Goal: Task Accomplishment & Management: Manage account settings

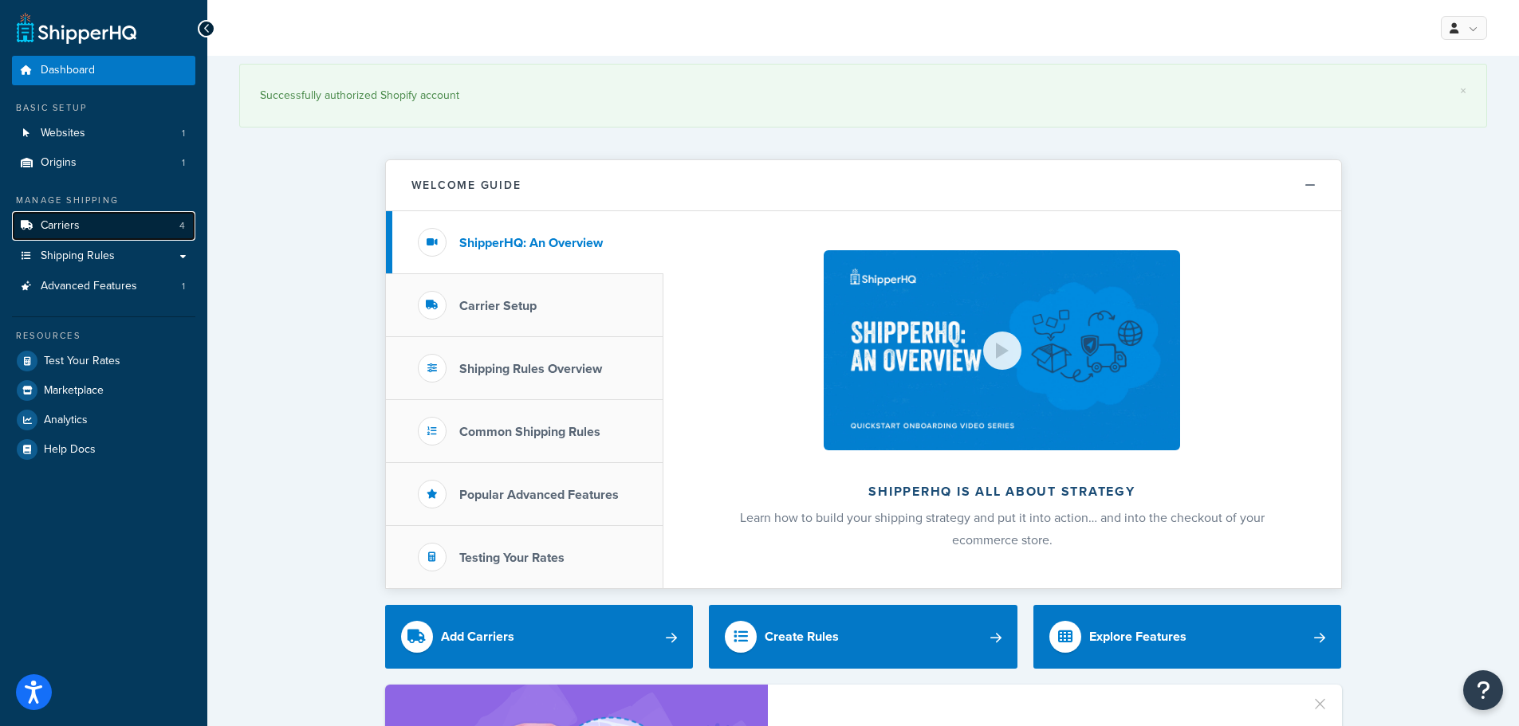
click at [61, 221] on span "Carriers" at bounding box center [60, 226] width 39 height 14
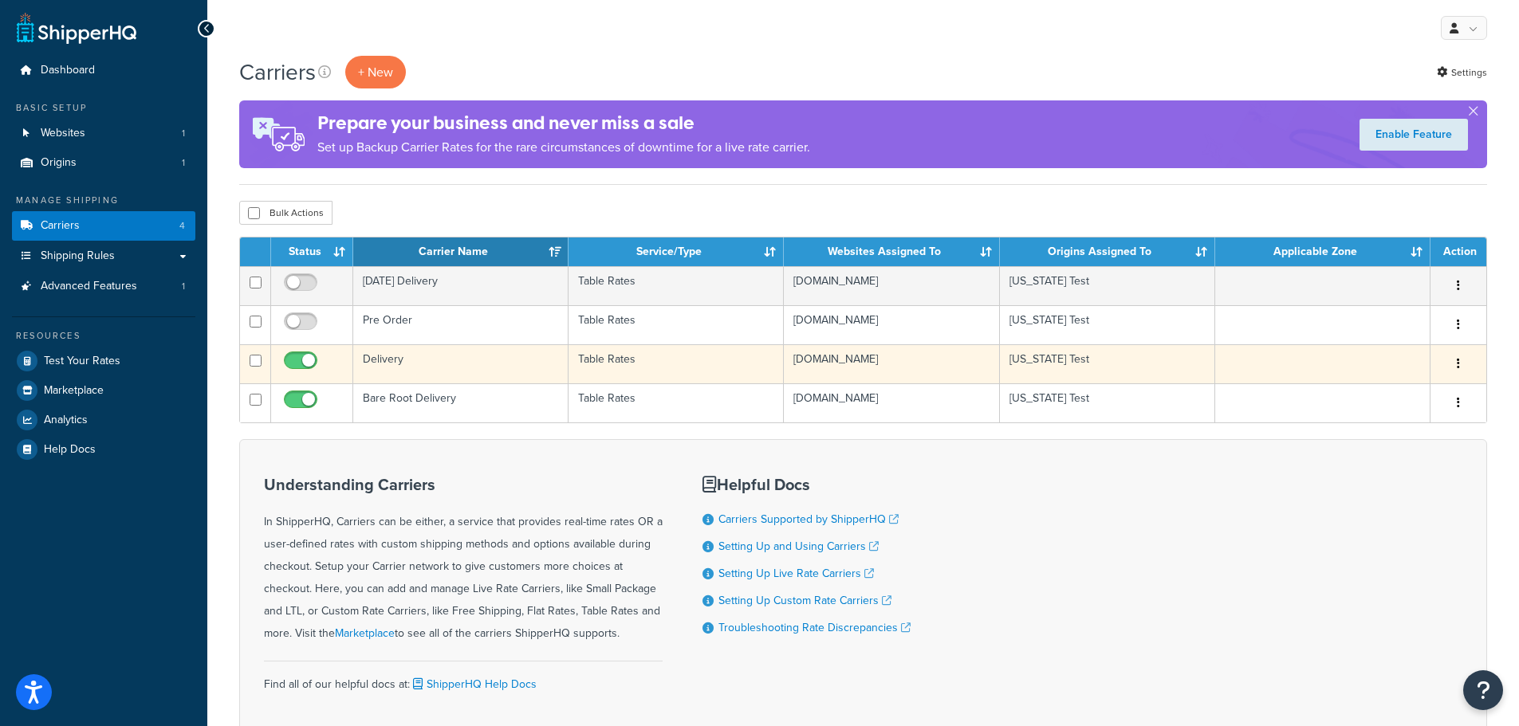
click at [503, 368] on td "Delivery" at bounding box center [460, 363] width 215 height 39
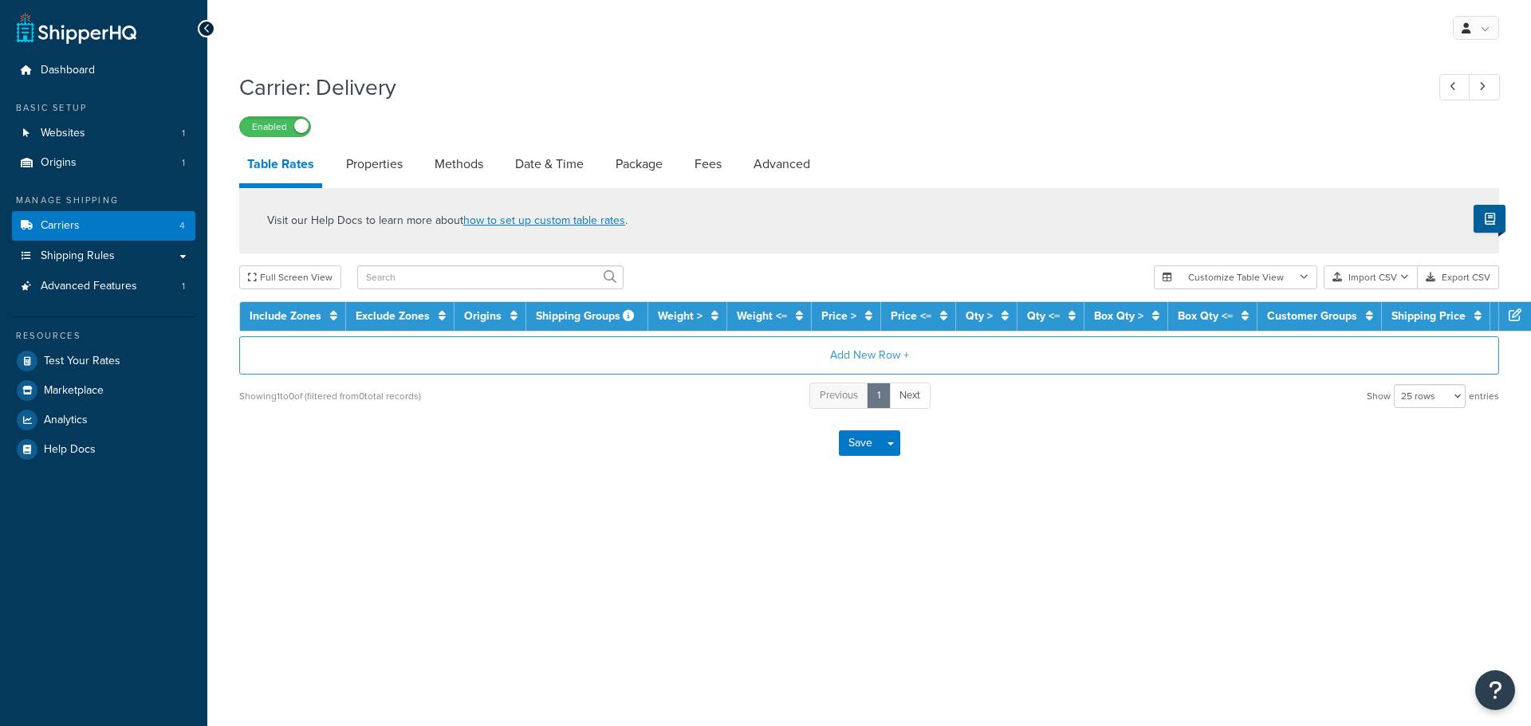
select select "25"
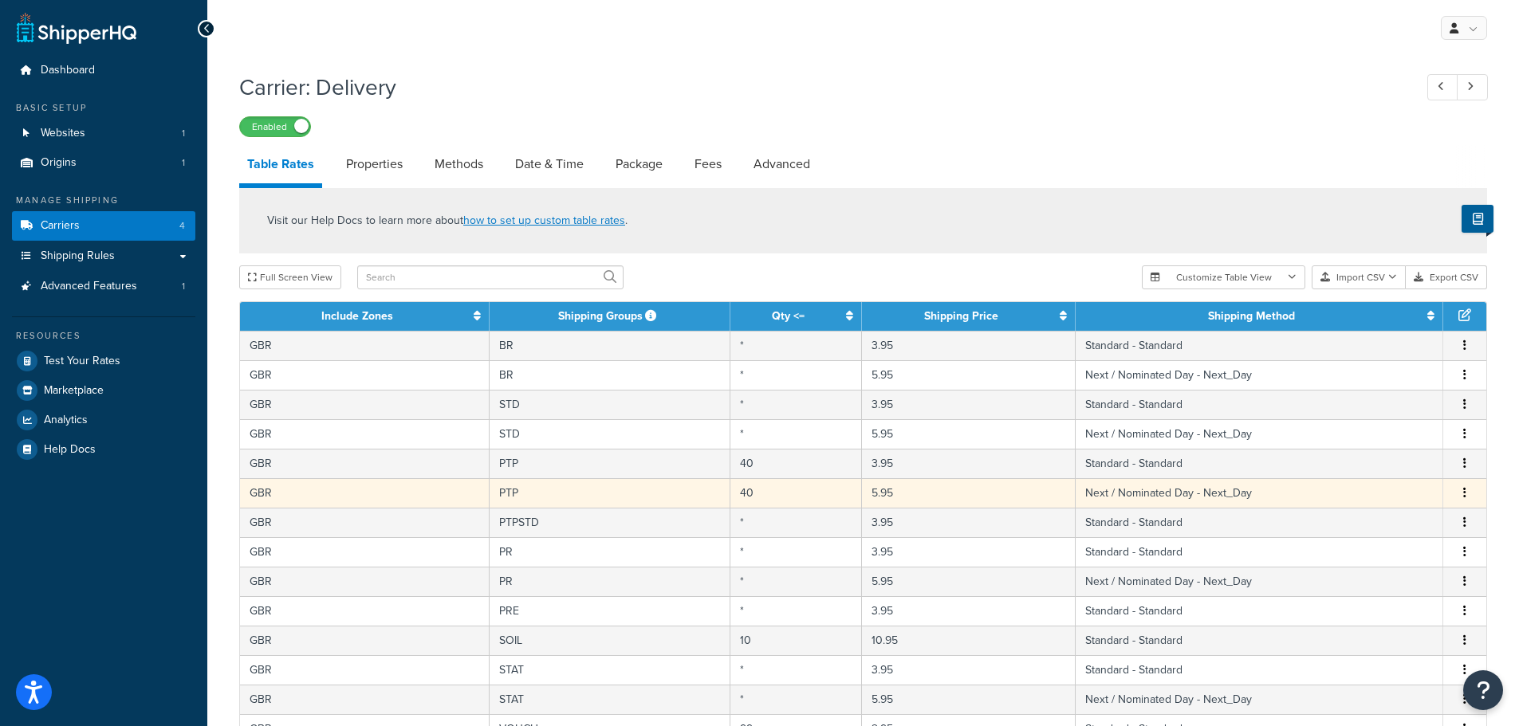
click at [1465, 490] on icon "button" at bounding box center [1464, 492] width 3 height 11
click at [1375, 525] on div "Delete" at bounding box center [1383, 526] width 113 height 33
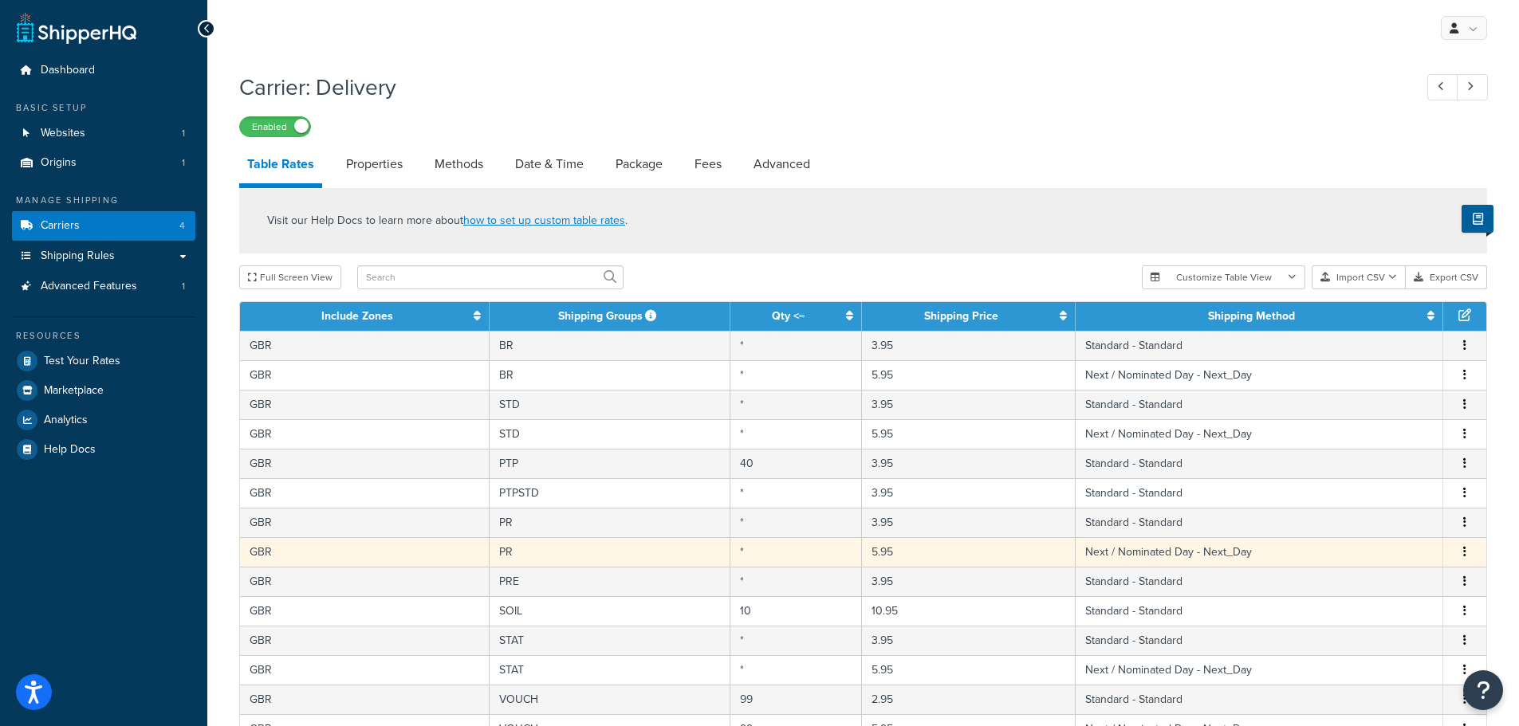
click at [1465, 548] on icon "button" at bounding box center [1464, 551] width 3 height 11
click at [1370, 582] on div "Delete" at bounding box center [1383, 585] width 113 height 33
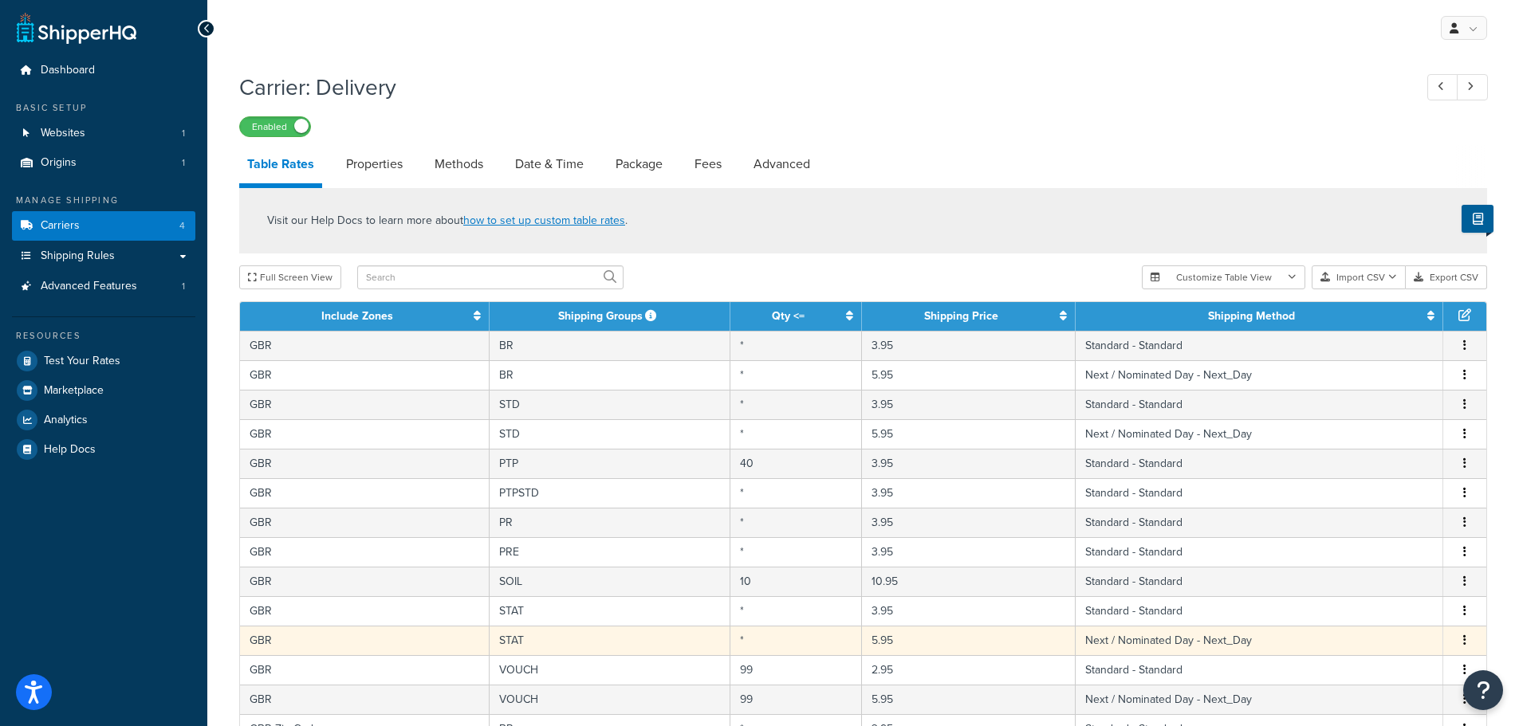
click at [1465, 643] on icon "button" at bounding box center [1464, 640] width 3 height 11
click at [1351, 678] on div "Delete" at bounding box center [1383, 674] width 113 height 33
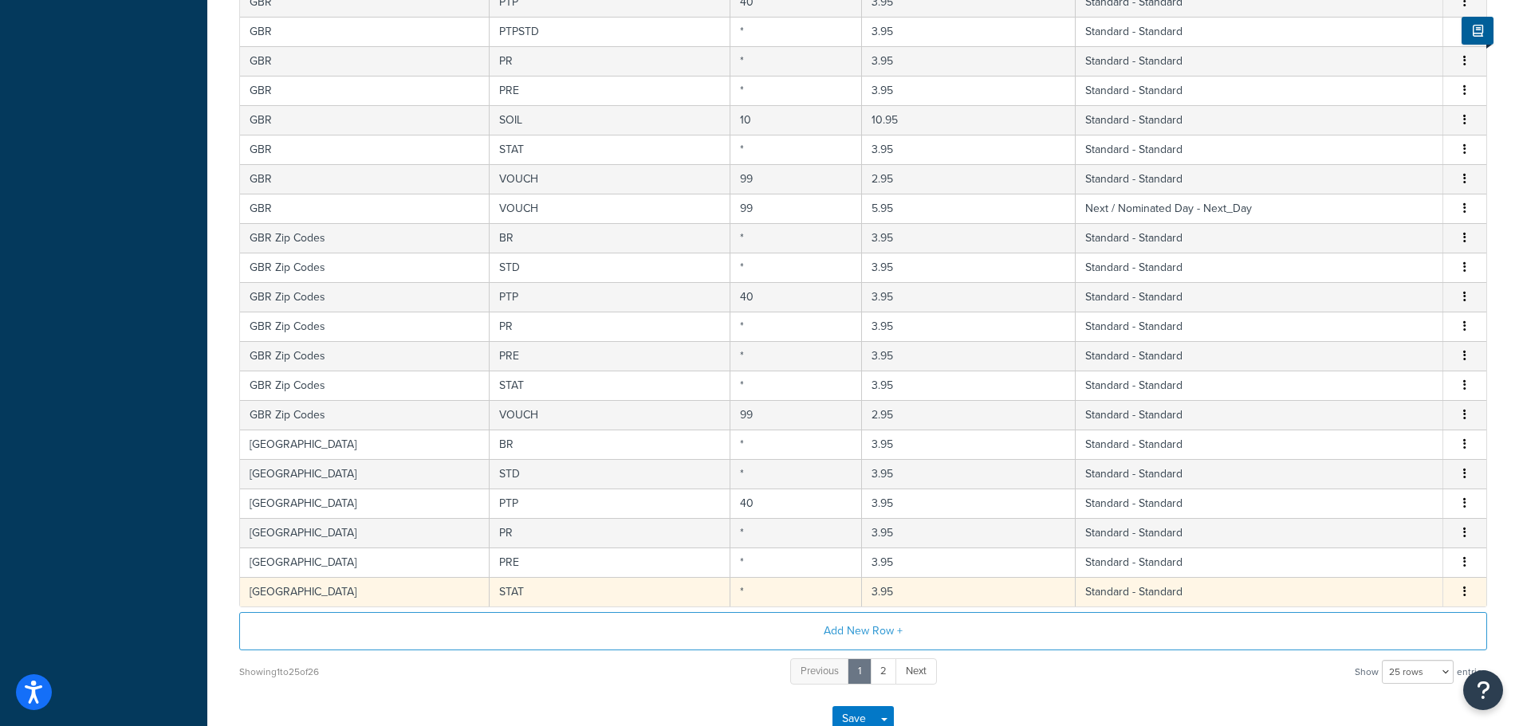
scroll to position [558, 0]
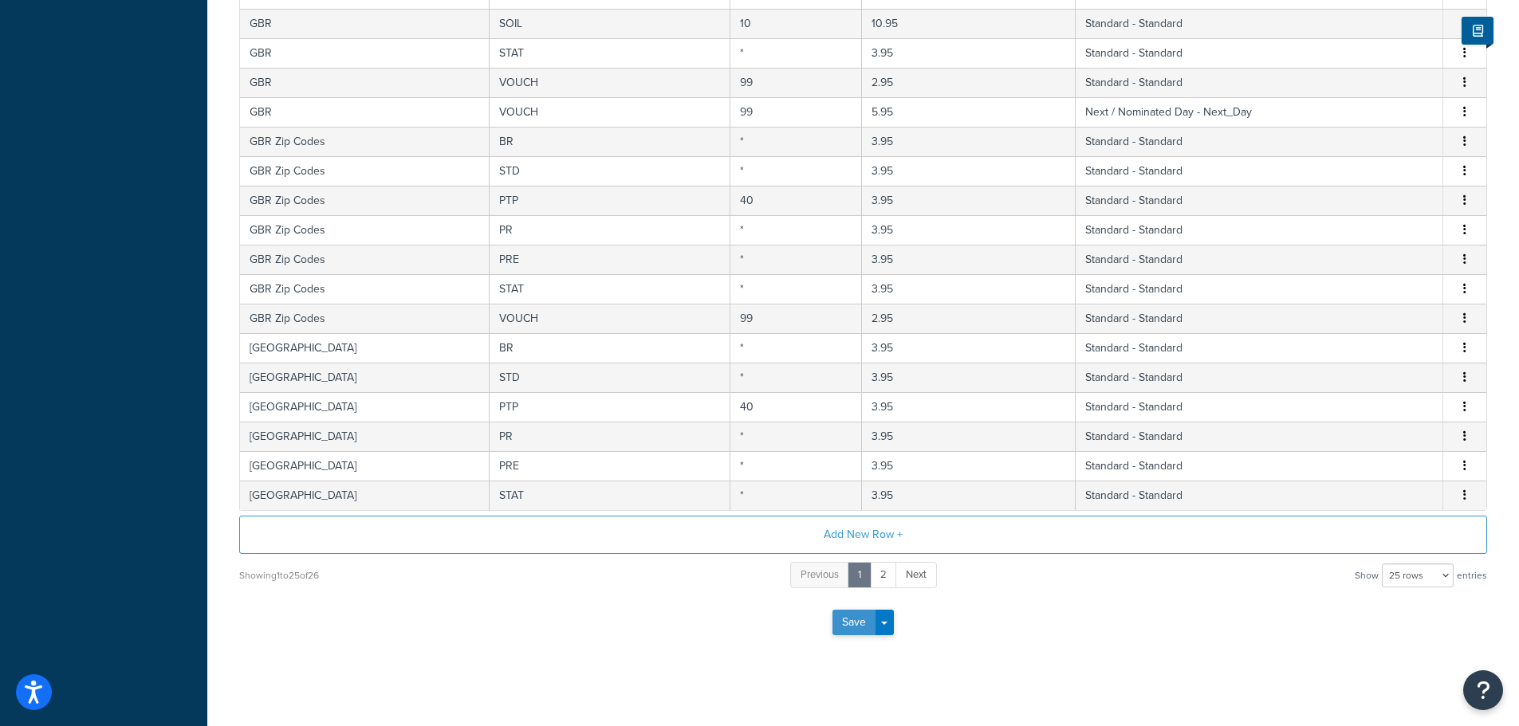
click at [846, 624] on button "Save" at bounding box center [853, 623] width 43 height 26
